Goal: Information Seeking & Learning: Learn about a topic

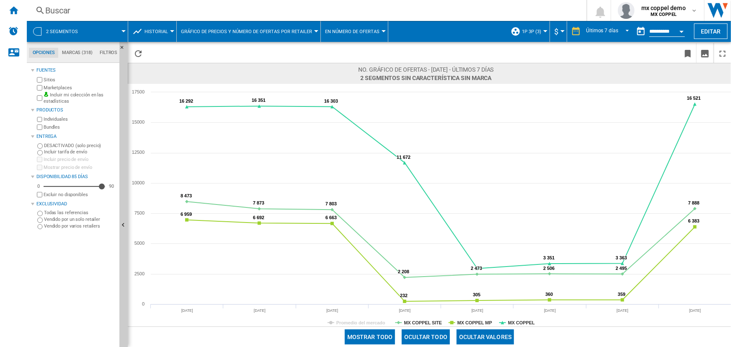
click at [115, 30] on span at bounding box center [107, 31] width 34 height 21
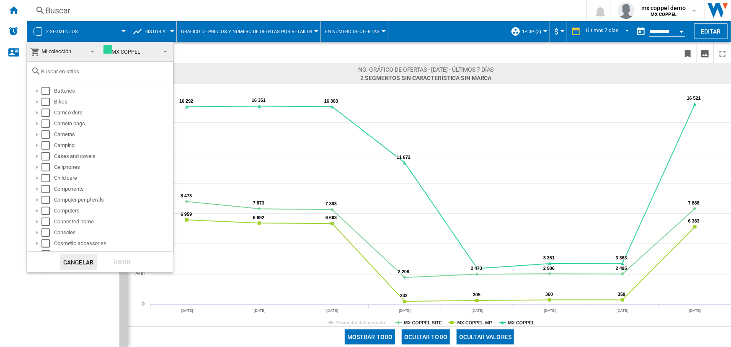
click at [115, 30] on md-backdrop at bounding box center [365, 173] width 731 height 347
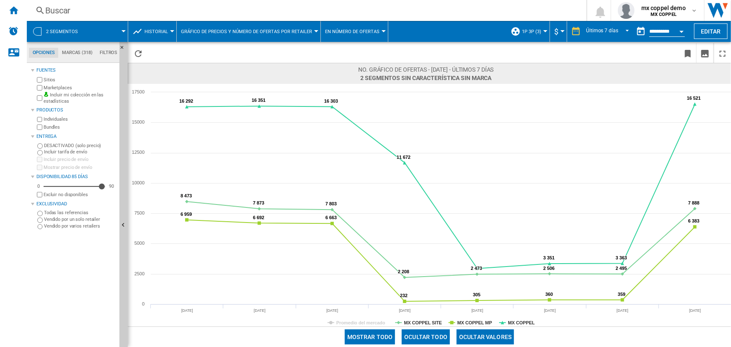
click at [530, 33] on span "1P 3P (3)" at bounding box center [531, 31] width 19 height 5
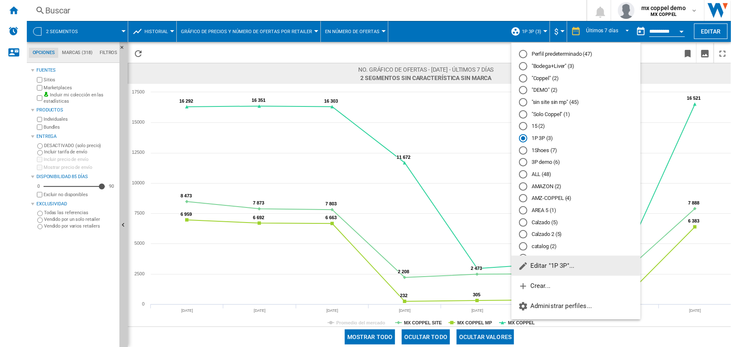
click at [523, 114] on div at bounding box center [523, 114] width 8 height 8
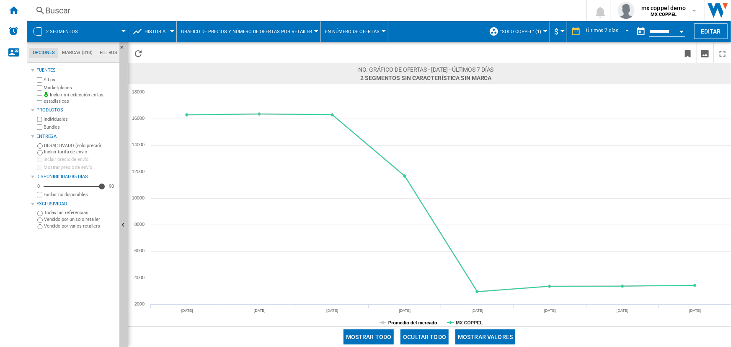
click at [406, 320] on tspan "Promedio del mercado" at bounding box center [412, 322] width 49 height 5
click at [525, 31] on span ""Solo Coppel" (1)" at bounding box center [520, 31] width 41 height 5
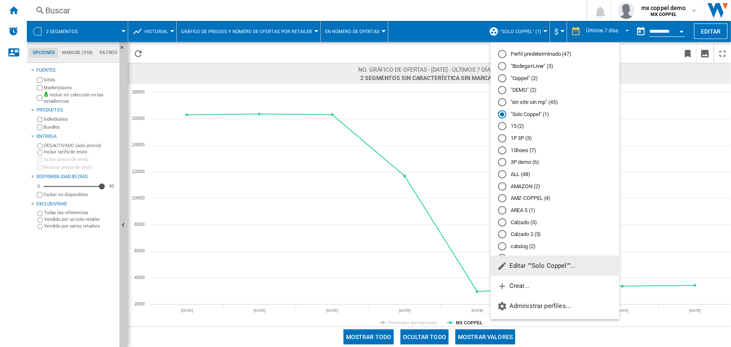
click at [502, 137] on div "1P 3P (3)" at bounding box center [502, 138] width 8 height 8
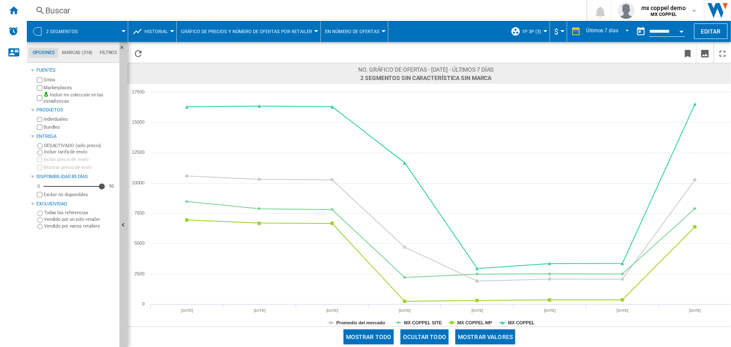
click at [536, 27] on button "1P 3P (3)" at bounding box center [533, 31] width 23 height 21
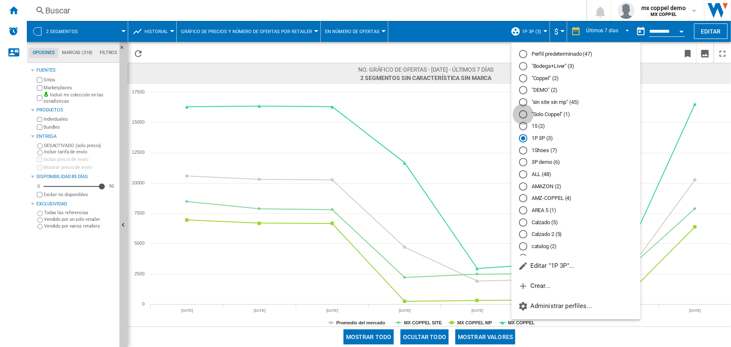
click at [525, 113] on div at bounding box center [523, 114] width 8 height 8
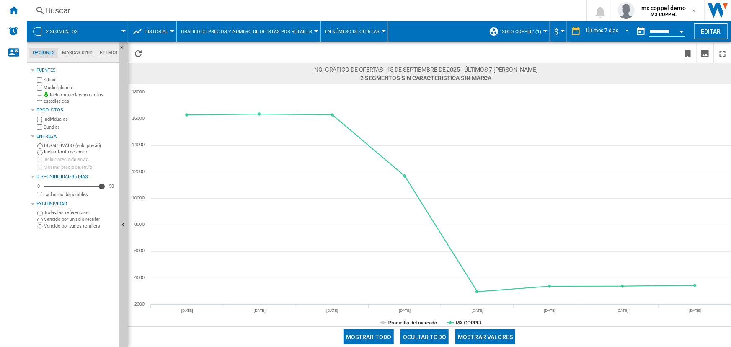
click at [682, 29] on button "Open calendar" at bounding box center [681, 30] width 15 height 15
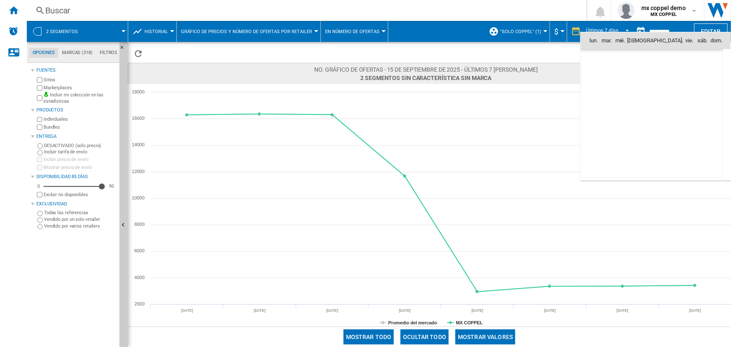
scroll to position [3994, 0]
click at [614, 111] on td "16" at bounding box center [614, 114] width 18 height 18
click at [550, 61] on div at bounding box center [365, 173] width 731 height 347
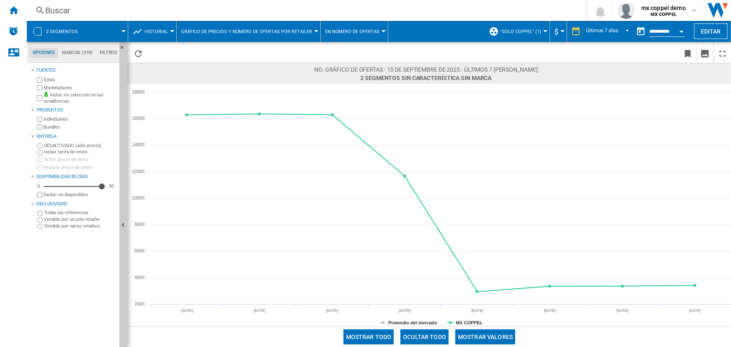
click at [537, 29] on span ""Solo Coppel" (1)" at bounding box center [520, 31] width 41 height 5
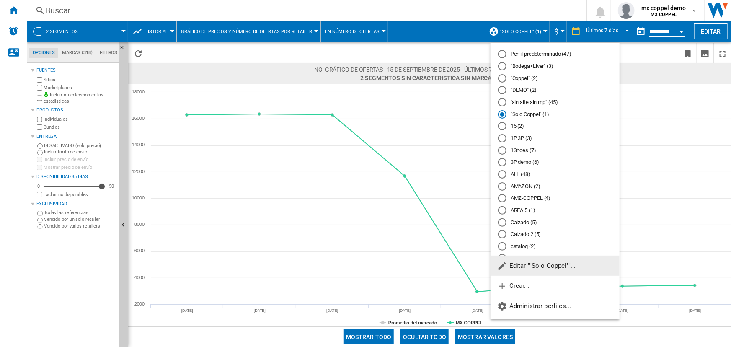
click at [526, 73] on md-radio-group "Perfil predeterminado (47) "Bodega+Liver" (3) "Coppel" (2) "DEMO" (2) "sin site…" at bounding box center [554, 342] width 129 height 584
click at [525, 76] on md-radio-button ""Coppel" (2)" at bounding box center [555, 78] width 114 height 8
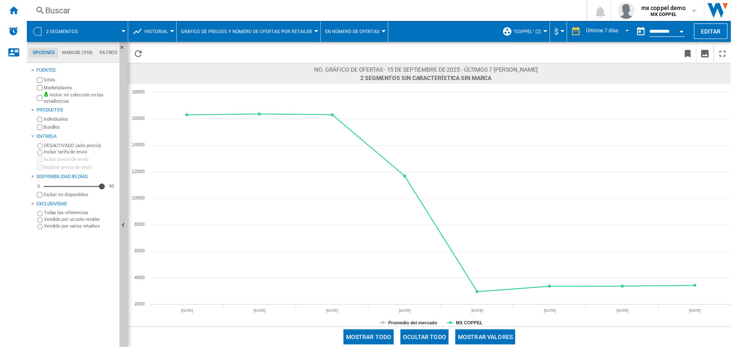
click at [352, 30] on span "En número de ofertas" at bounding box center [352, 31] width 54 height 5
click at [352, 29] on md-backdrop at bounding box center [365, 173] width 731 height 347
click at [536, 31] on span ""Coppel" (2)" at bounding box center [527, 31] width 28 height 5
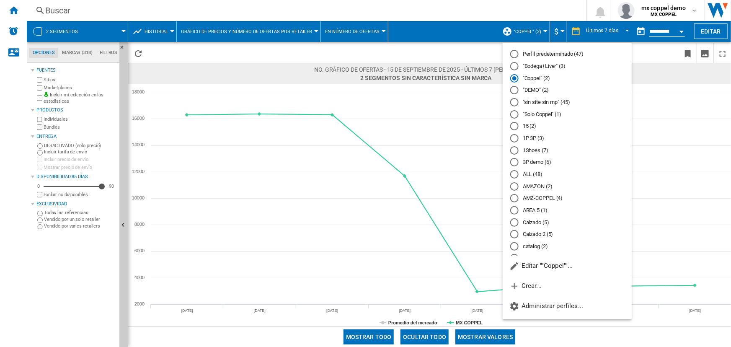
click at [522, 135] on md-radio-button "1P 3P (3)" at bounding box center [567, 138] width 114 height 8
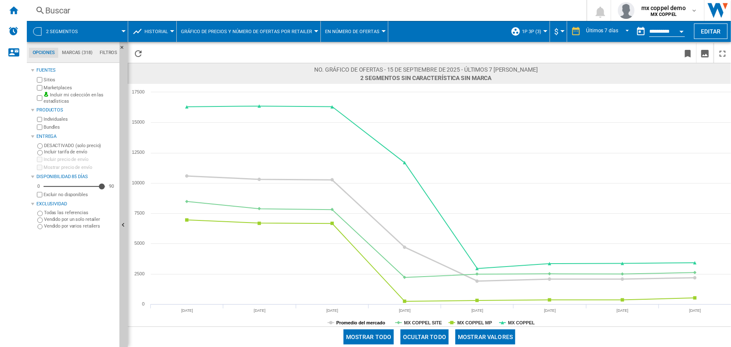
click at [337, 322] on icon "Created with Highcharts 5.0.14 Promedio del mercado MX COPPEL SITE MX COPPEL MP…" at bounding box center [429, 205] width 603 height 242
click at [356, 322] on tspan "Promedio del mercado" at bounding box center [360, 322] width 49 height 5
click at [477, 335] on button "Mostrar valores" at bounding box center [485, 336] width 60 height 15
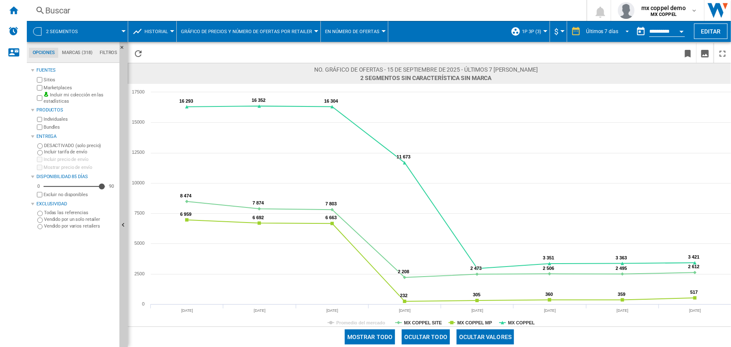
click at [613, 29] on div "Últimos 7 días" at bounding box center [602, 31] width 32 height 6
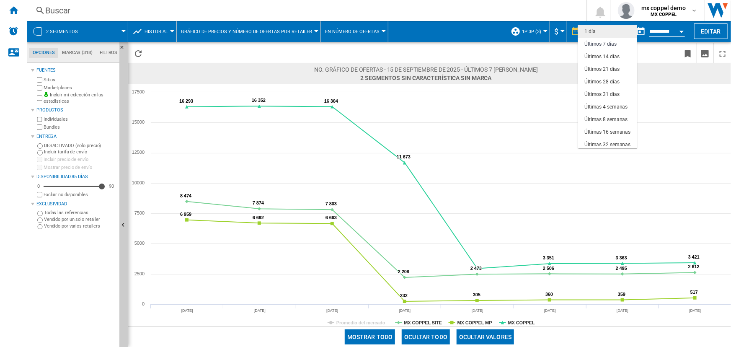
click at [607, 32] on md-option "1 día" at bounding box center [606, 31] width 59 height 13
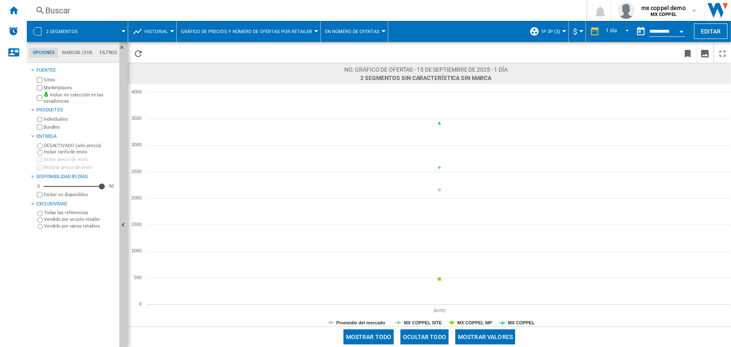
click at [498, 335] on button "Mostrar valores" at bounding box center [485, 336] width 60 height 15
click at [620, 29] on span "REPORTS.WIZARD.STEPS.REPORT.STEPS.REPORT_OPTIONS.PERIOD: 1 día" at bounding box center [625, 31] width 10 height 8
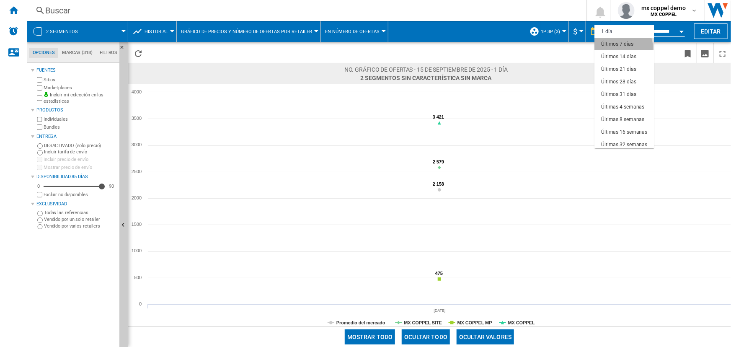
click at [623, 47] on div "Últimos 7 días" at bounding box center [617, 44] width 32 height 7
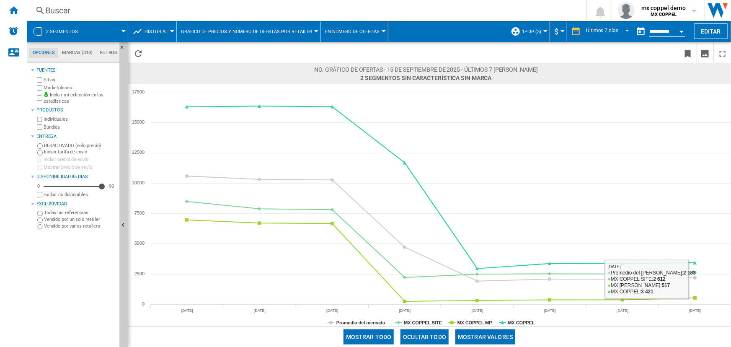
click at [550, 337] on span at bounding box center [624, 337] width 212 height 20
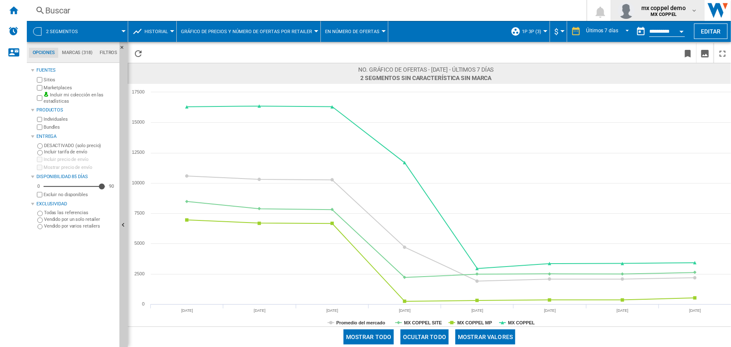
click at [650, 3] on div "mx [PERSON_NAME] demo MX [PERSON_NAME]" at bounding box center [658, 10] width 80 height 17
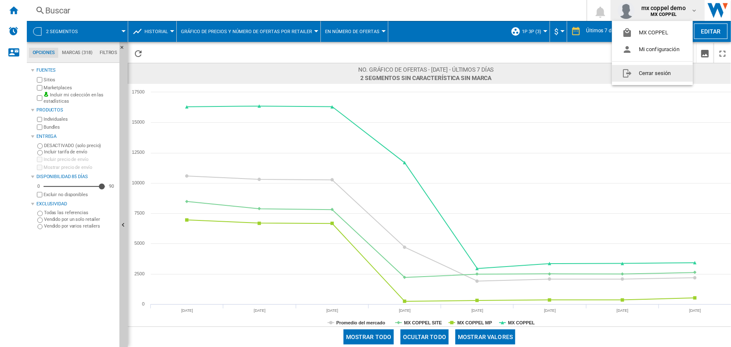
click at [659, 73] on button "Cerrar sesión" at bounding box center [652, 73] width 81 height 17
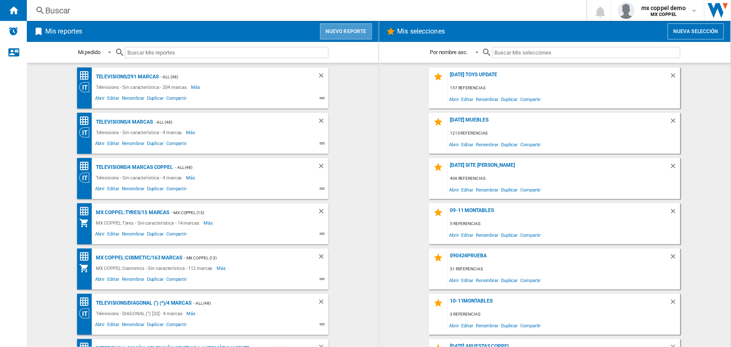
click at [334, 23] on button "Nuevo reporte" at bounding box center [346, 31] width 52 height 16
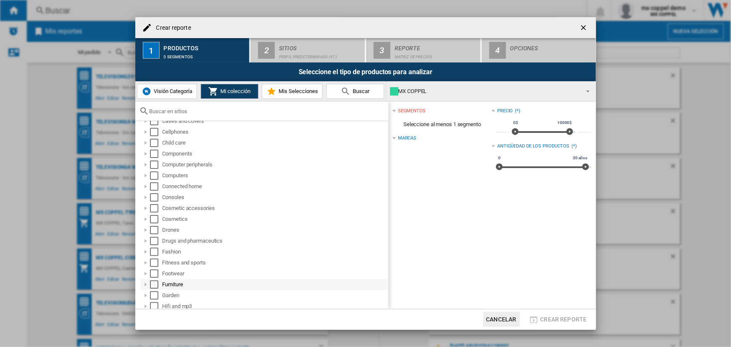
scroll to position [114, 0]
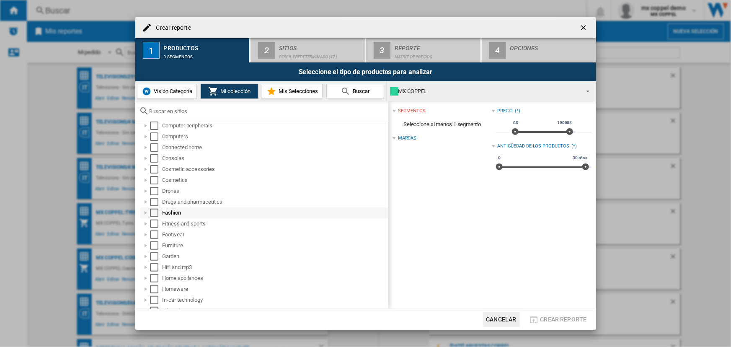
click at [155, 213] on div "Select" at bounding box center [154, 213] width 8 height 8
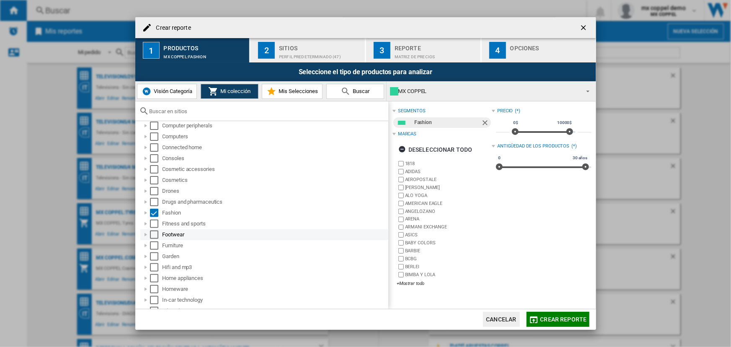
click at [151, 235] on div "Select" at bounding box center [154, 234] width 8 height 8
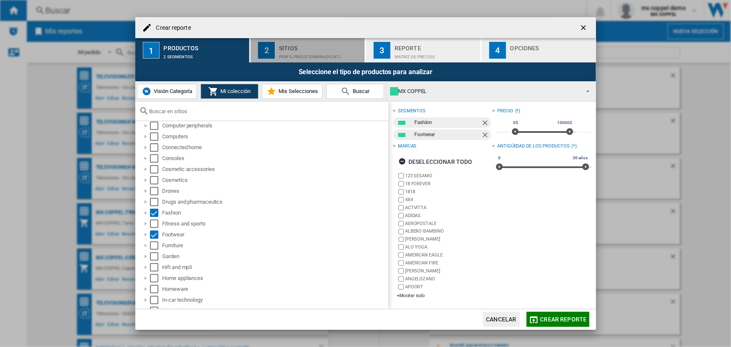
click at [310, 51] on div "Perfil predeterminado (47)" at bounding box center [320, 54] width 82 height 9
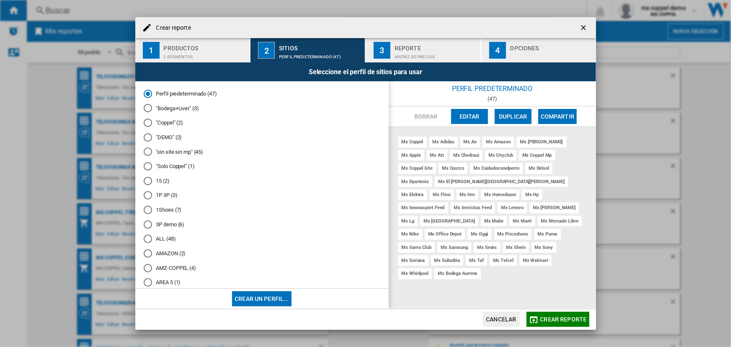
click at [165, 198] on md-radio-button "1P 3P (3)" at bounding box center [262, 195] width 237 height 8
click at [429, 44] on div "Reporte" at bounding box center [435, 45] width 82 height 9
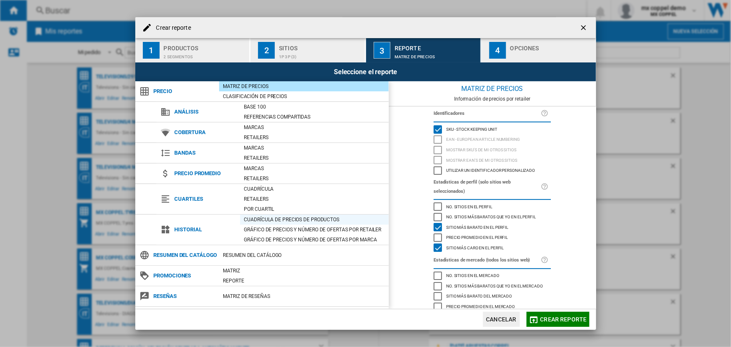
click at [259, 224] on div "Cuadrícula de precios de productos" at bounding box center [314, 219] width 149 height 10
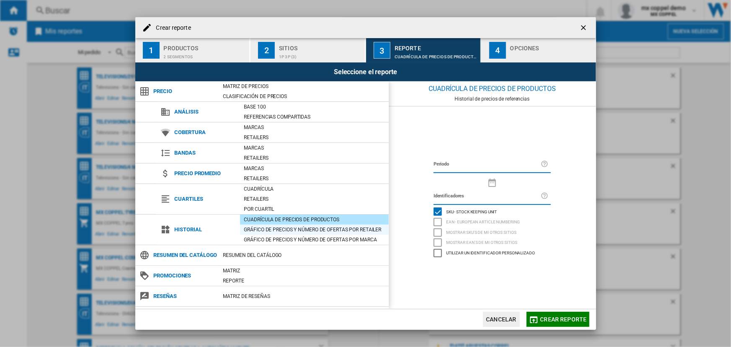
click at [259, 226] on div "Gráfico de precios y número de ofertas por retailer" at bounding box center [314, 229] width 149 height 8
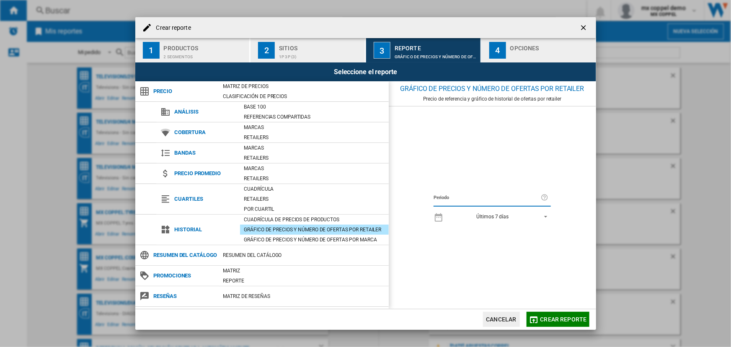
click at [521, 51] on div "button" at bounding box center [551, 54] width 82 height 9
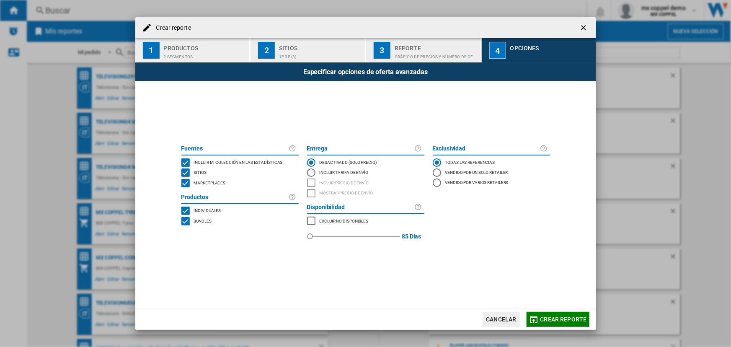
click at [577, 325] on button "Crear reporte" at bounding box center [557, 319] width 63 height 15
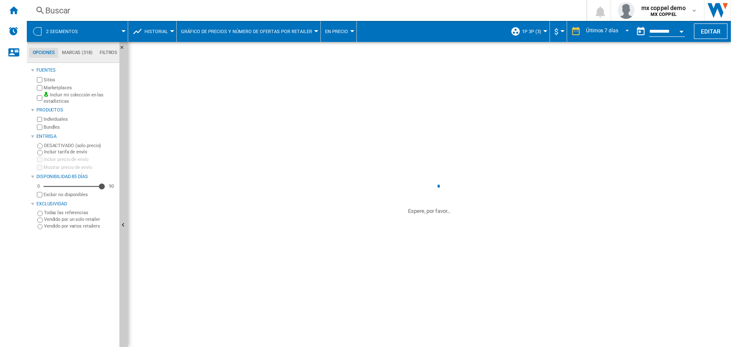
click at [340, 28] on button "En precio" at bounding box center [338, 31] width 27 height 21
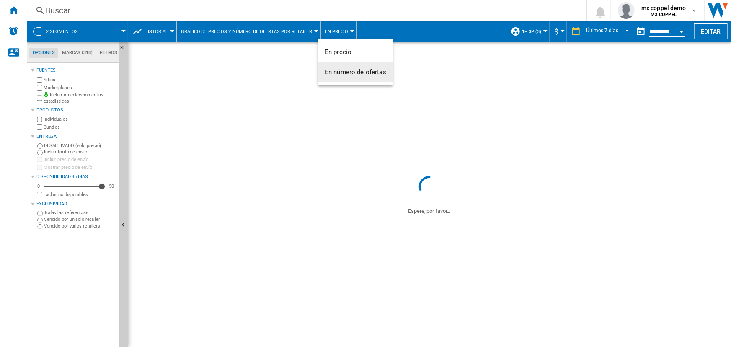
click at [348, 69] on span "En número de ofertas" at bounding box center [355, 72] width 62 height 8
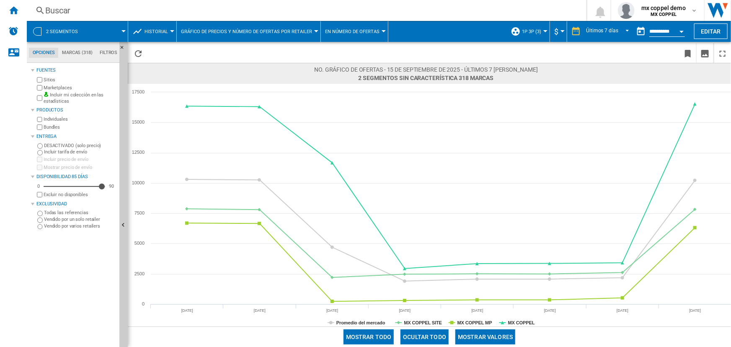
click at [536, 29] on span "1P 3P (3)" at bounding box center [531, 31] width 19 height 5
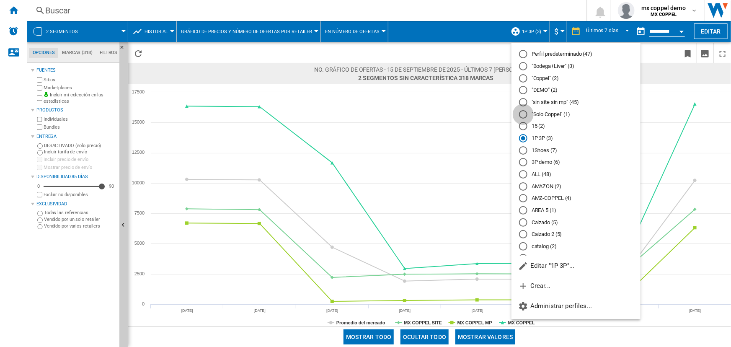
click at [521, 113] on div at bounding box center [523, 114] width 8 height 8
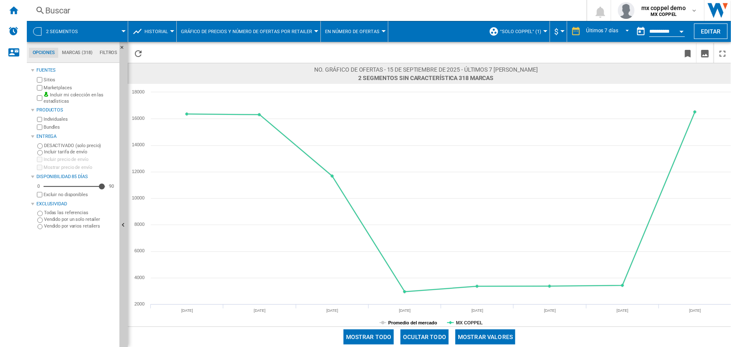
click at [388, 324] on tspan "Promedio del mercado" at bounding box center [412, 322] width 49 height 5
click at [491, 337] on button "Mostrar valores" at bounding box center [485, 336] width 60 height 15
click at [571, 51] on span at bounding box center [546, 53] width 266 height 20
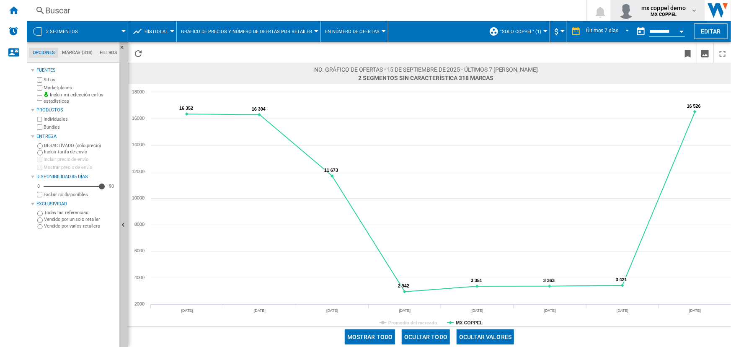
click at [662, 14] on b "MX COPPEL" at bounding box center [663, 14] width 26 height 5
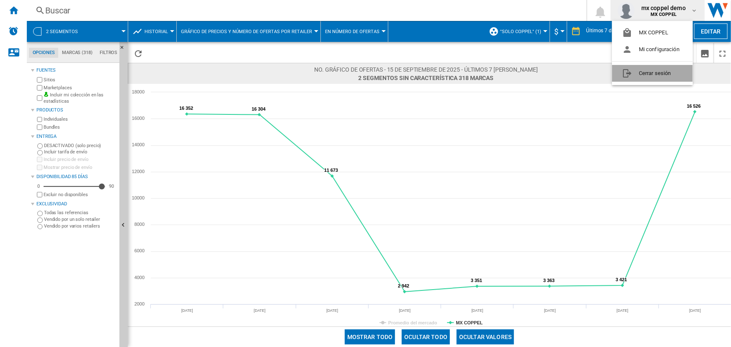
click at [660, 75] on button "Cerrar sesión" at bounding box center [652, 73] width 81 height 17
